Goal: Check status: Check status

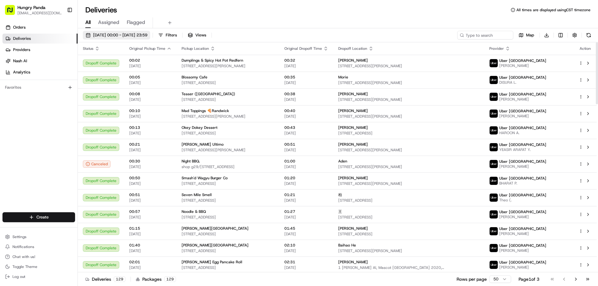
click at [123, 38] on span "[DATE] 00:00 - [DATE] 23:59" at bounding box center [120, 35] width 54 height 6
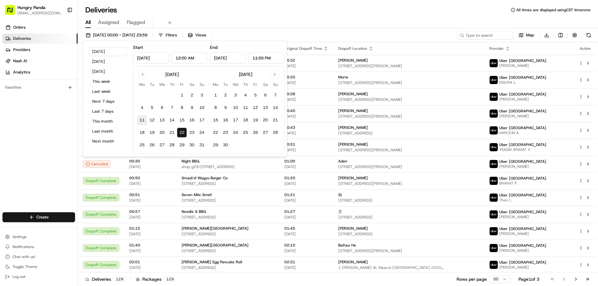
click at [140, 120] on button "11" at bounding box center [142, 120] width 10 height 10
type input "[DATE]"
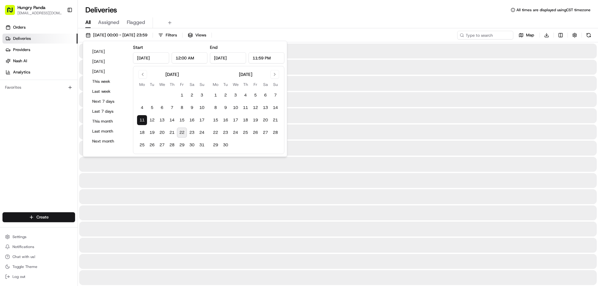
click at [184, 132] on button "22" at bounding box center [182, 133] width 10 height 10
type input "[DATE]"
click at [357, 21] on div "All Assigned Flagged" at bounding box center [338, 22] width 520 height 11
